Goal: Task Accomplishment & Management: Complete application form

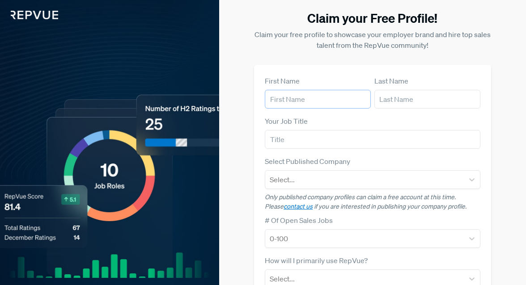
click at [319, 98] on input "text" at bounding box center [318, 99] width 106 height 19
type input "Ezrazonia"
type input "[PERSON_NAME]"
type input "[EMAIL_ADDRESS][DOMAIN_NAME]"
click at [316, 137] on input "text" at bounding box center [373, 139] width 216 height 19
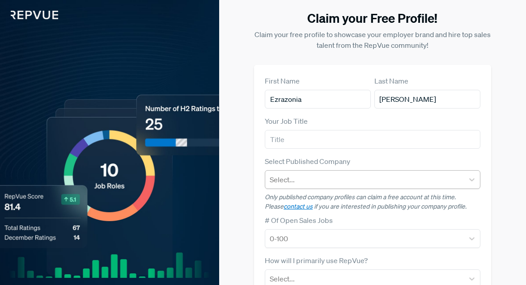
click at [315, 173] on div "Select..." at bounding box center [364, 180] width 199 height 16
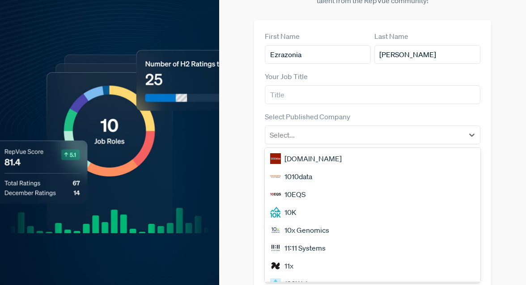
scroll to position [19, 0]
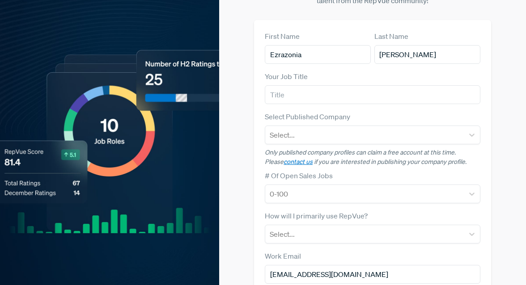
click at [267, 114] on label "Select Published Company" at bounding box center [307, 116] width 85 height 11
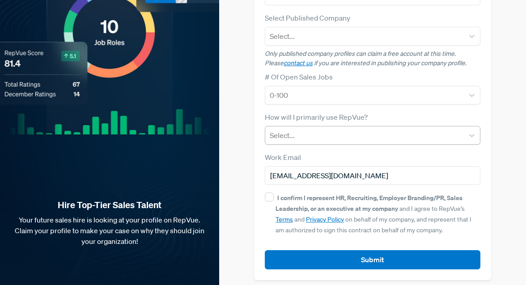
scroll to position [149, 0]
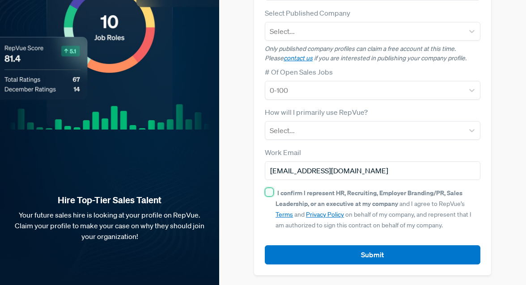
click at [270, 191] on input "I confirm I represent HR, Recruiting, Employer Branding/PR, Sales Leadership, o…" at bounding box center [269, 192] width 9 height 9
checkbox input "true"
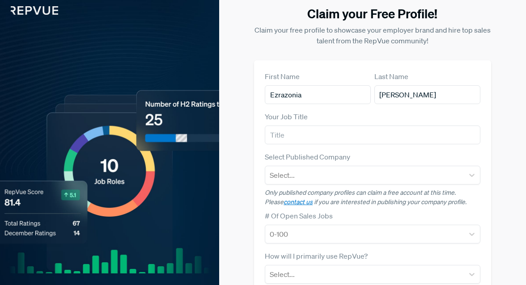
scroll to position [0, 0]
